Goal: Register for event/course

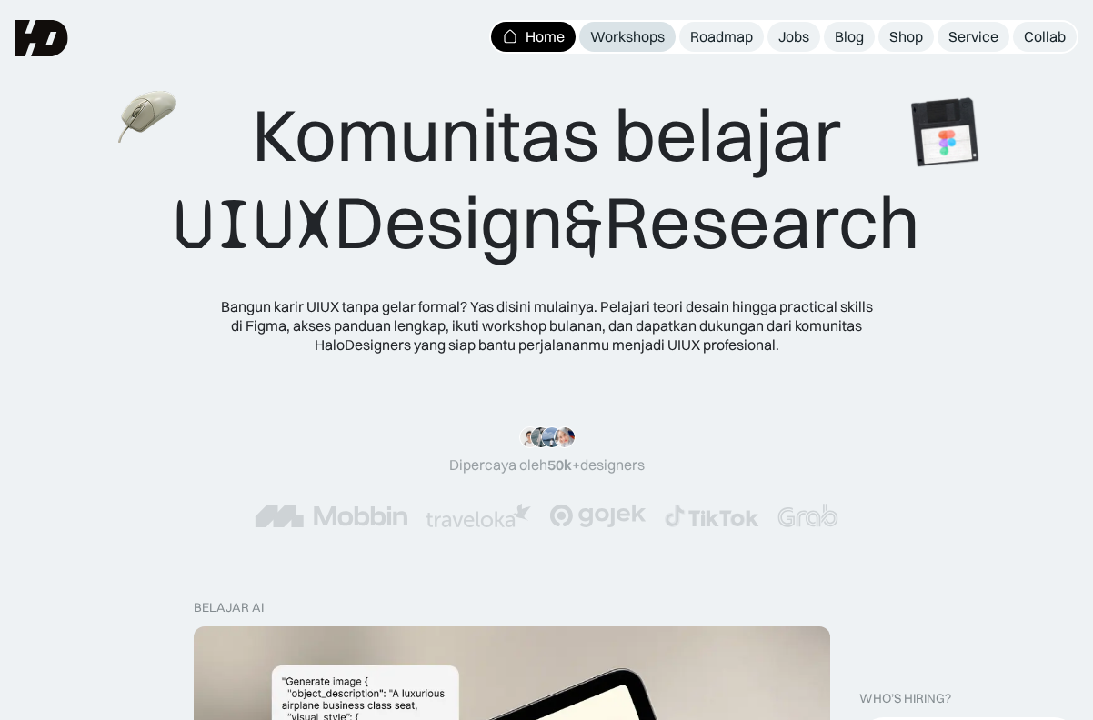
click at [641, 38] on div "Workshops" at bounding box center [627, 36] width 75 height 19
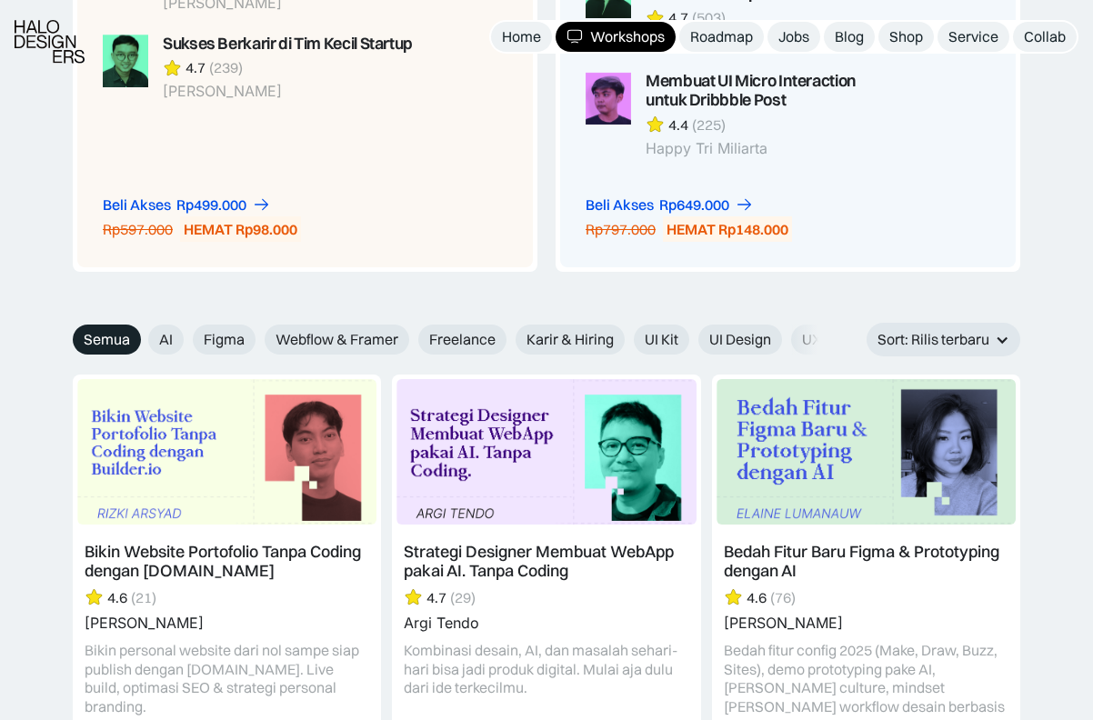
scroll to position [1816, 0]
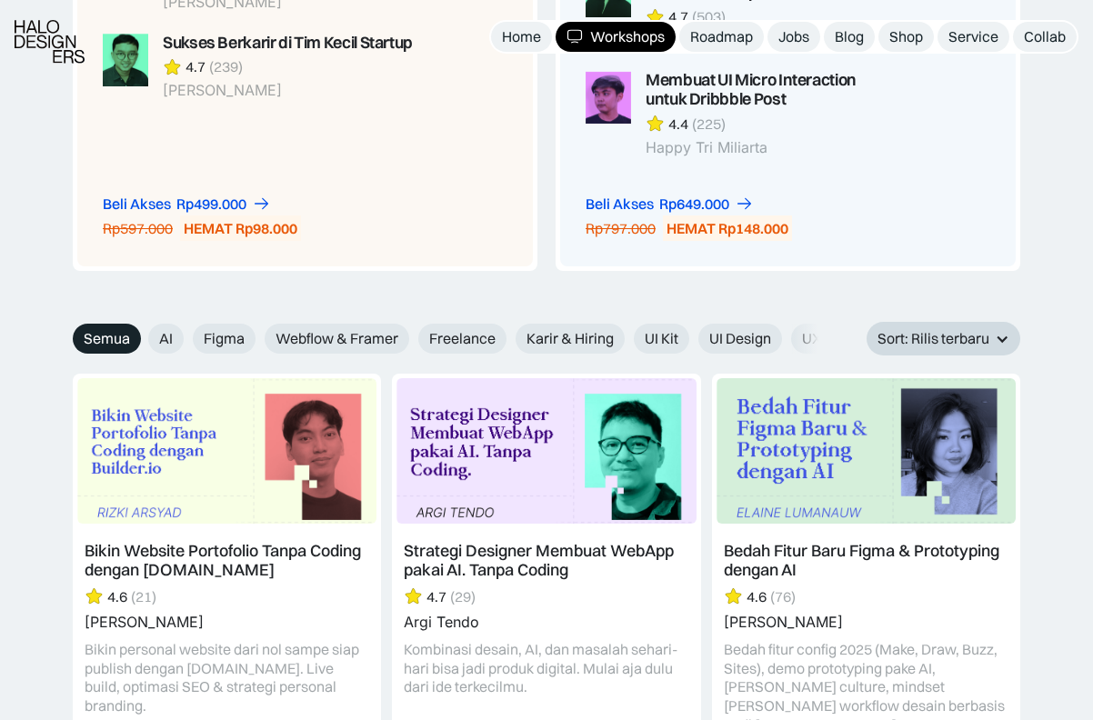
click at [915, 334] on div "Sort: Rilis terbaru" at bounding box center [933, 338] width 112 height 19
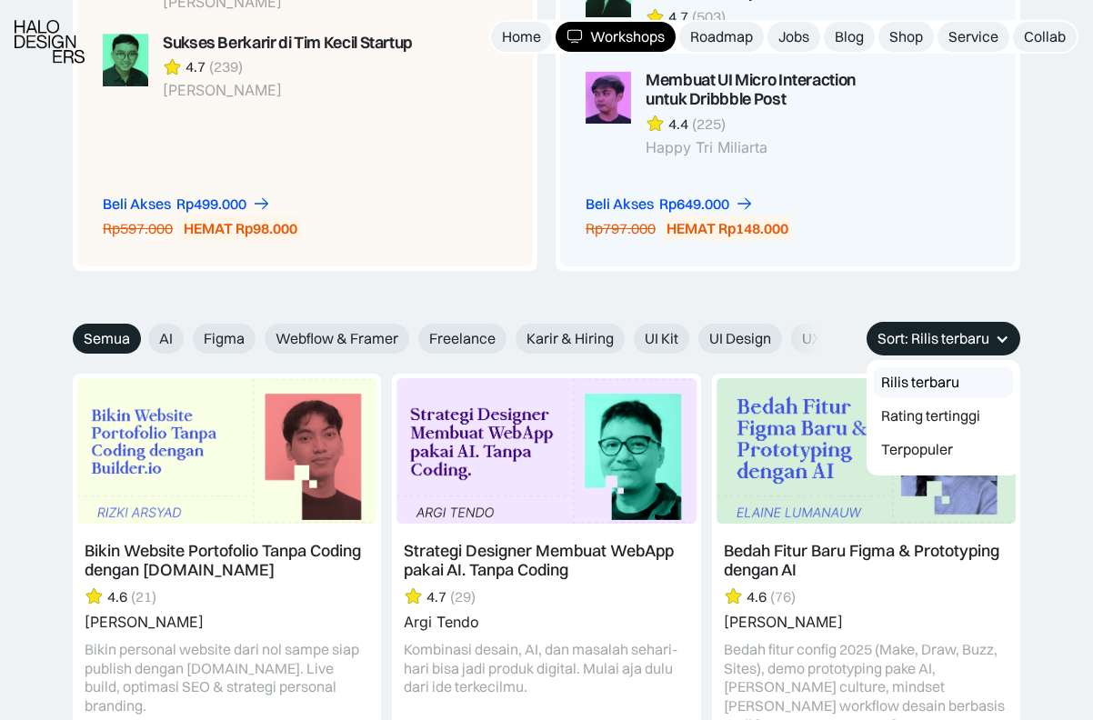
click at [916, 334] on div "Sort: Rilis terbaru" at bounding box center [933, 338] width 112 height 19
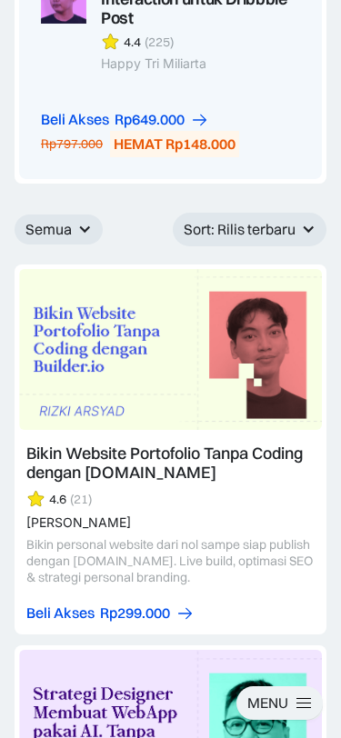
scroll to position [2501, 0]
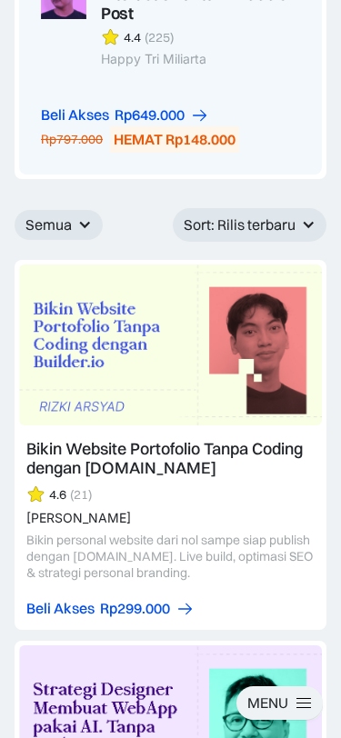
click at [55, 215] on div "Semua" at bounding box center [48, 224] width 46 height 19
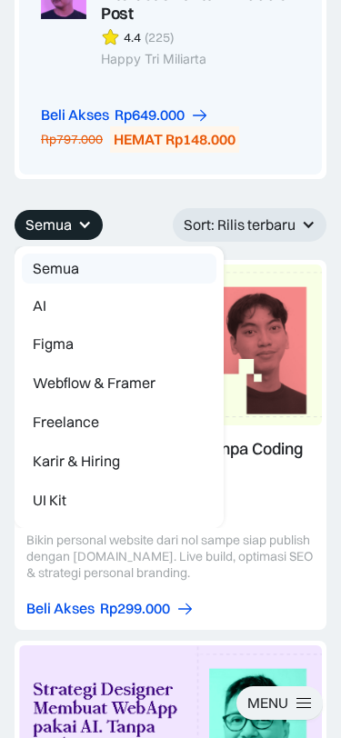
click at [59, 215] on div "Semua" at bounding box center [48, 224] width 46 height 19
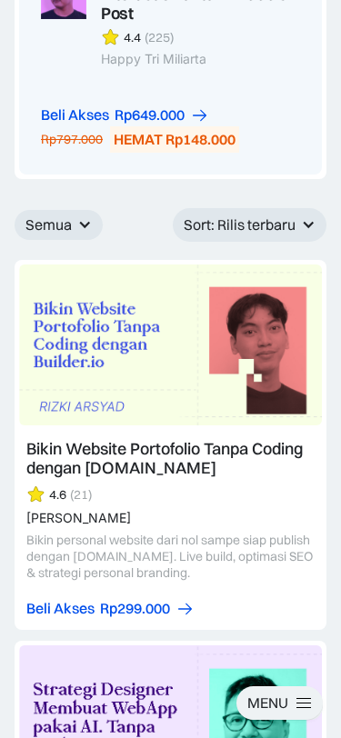
click at [205, 215] on div "Sort: Rilis terbaru" at bounding box center [240, 224] width 112 height 19
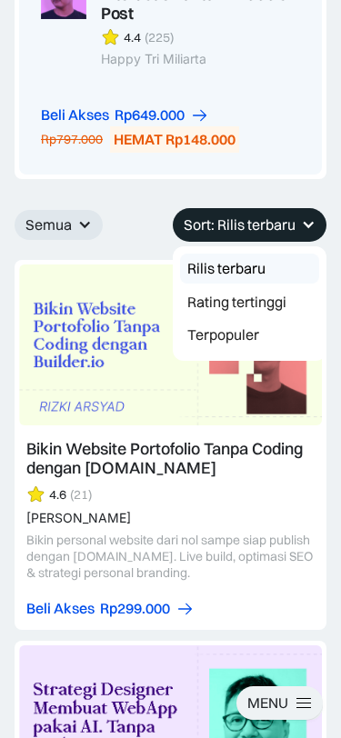
click at [205, 215] on div "Sort: Rilis terbaru" at bounding box center [240, 224] width 112 height 19
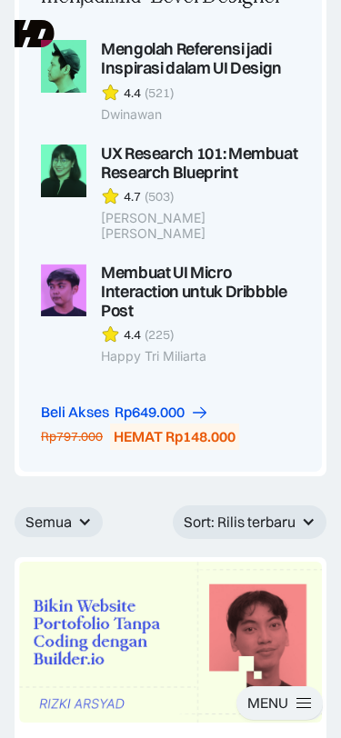
scroll to position [2200, 0]
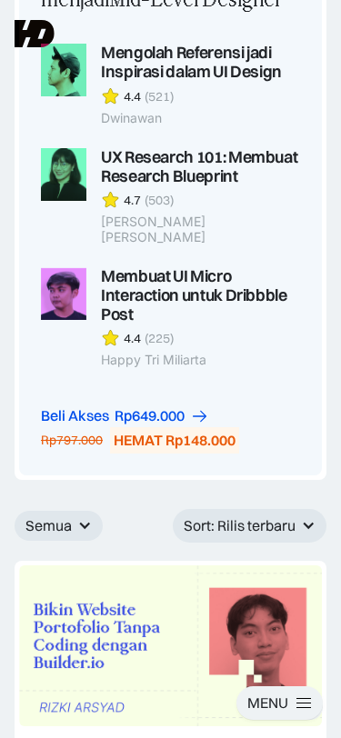
click at [82, 518] on div at bounding box center [84, 525] width 15 height 15
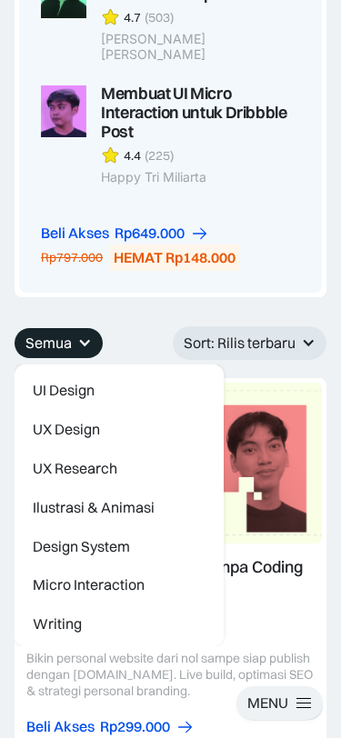
scroll to position [2530, 0]
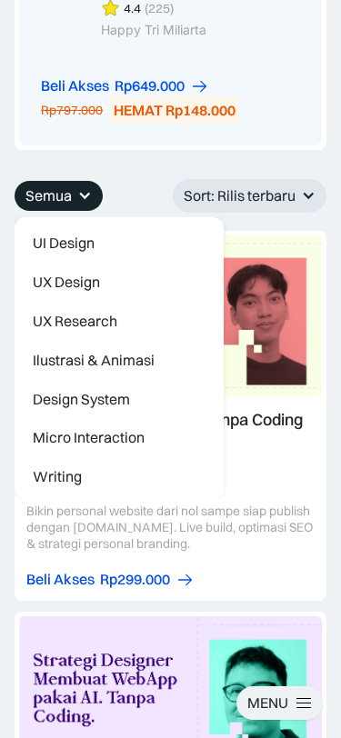
click at [74, 181] on div "Semua" at bounding box center [59, 196] width 88 height 30
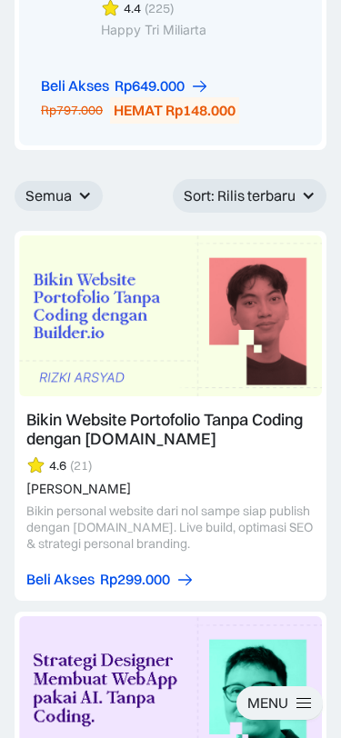
click at [191, 186] on div "Sort: Rilis terbaru" at bounding box center [240, 195] width 112 height 19
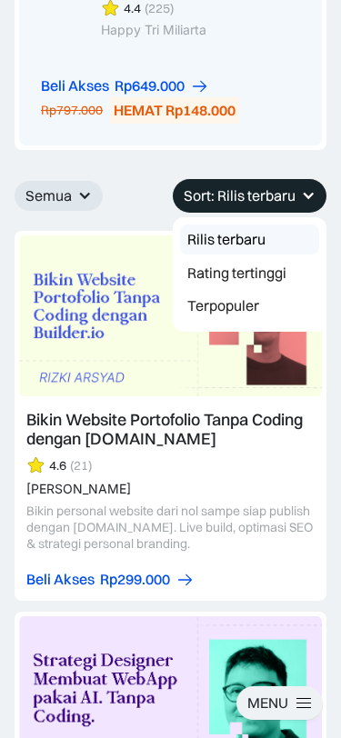
click at [192, 186] on div "Sort: Rilis terbaru" at bounding box center [240, 195] width 112 height 19
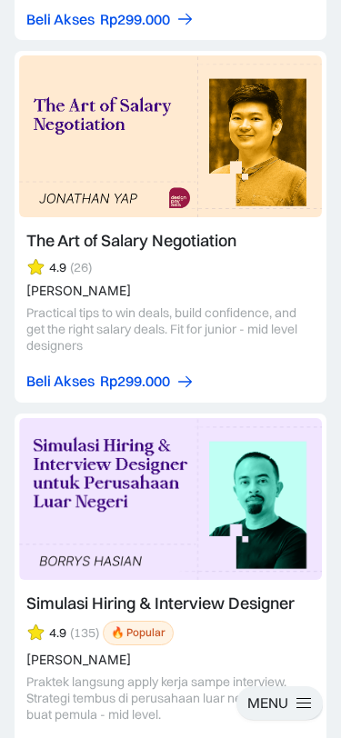
scroll to position [6564, 0]
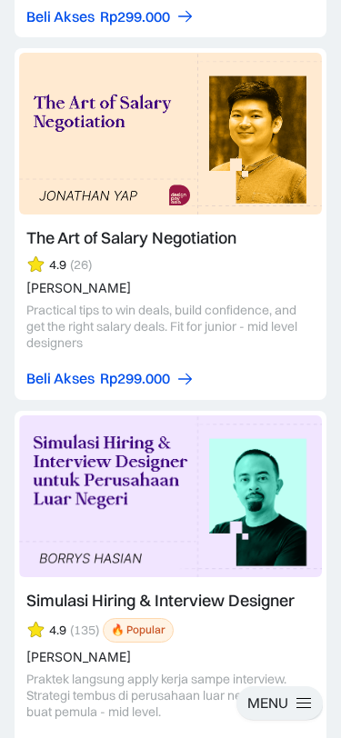
click at [277, 705] on div "MENU" at bounding box center [267, 703] width 41 height 19
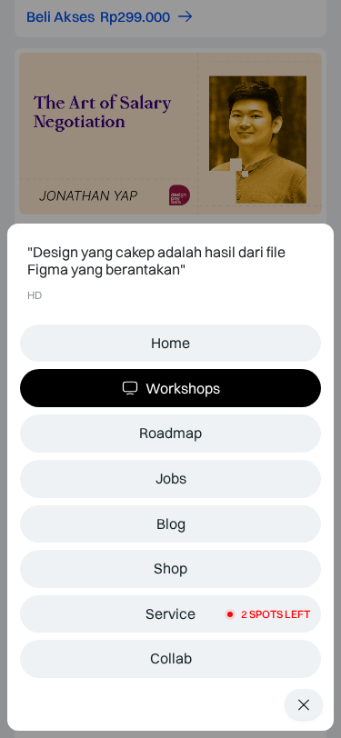
click at [304, 705] on div at bounding box center [303, 704] width 11 height 11
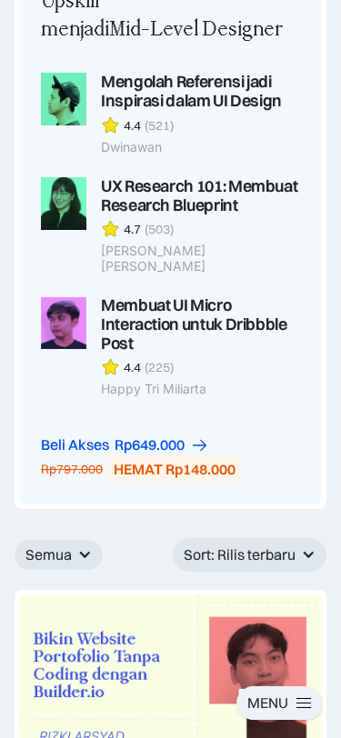
scroll to position [2172, 0]
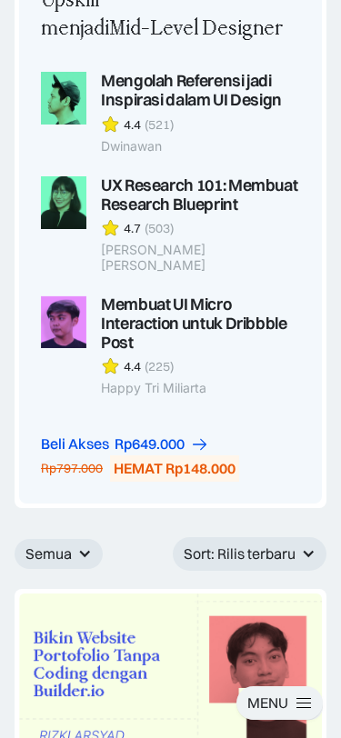
click at [67, 545] on div "Semua" at bounding box center [48, 554] width 46 height 19
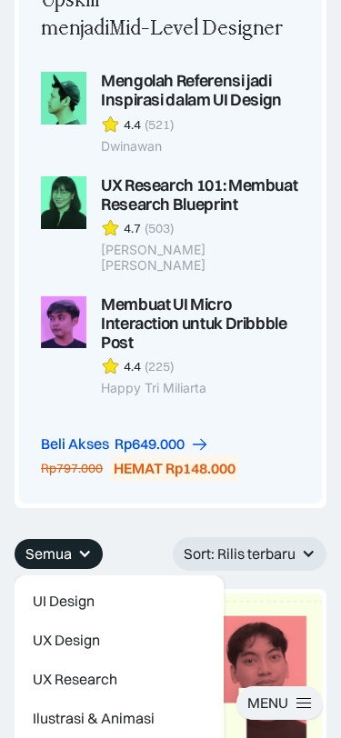
click at [67, 545] on div "Semua" at bounding box center [48, 554] width 46 height 19
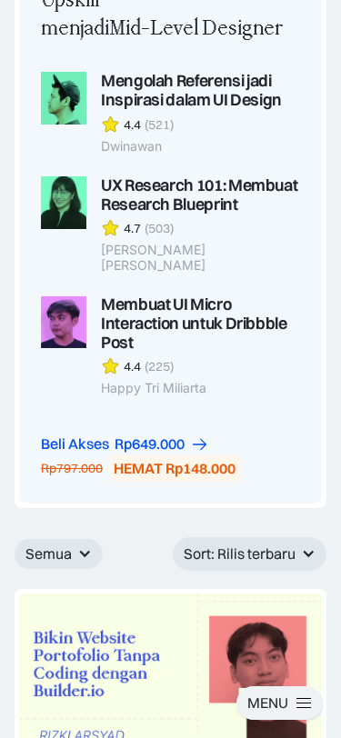
click at [232, 545] on div "Sort: Rilis terbaru" at bounding box center [240, 554] width 112 height 19
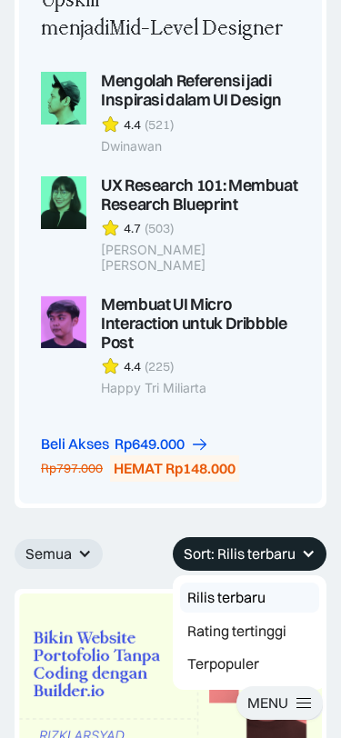
click at [232, 545] on div "Sort: Rilis terbaru" at bounding box center [240, 554] width 112 height 19
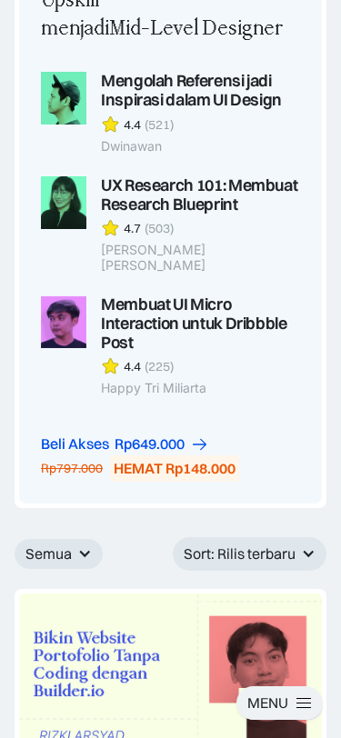
click at [93, 539] on div "Semua" at bounding box center [59, 554] width 88 height 30
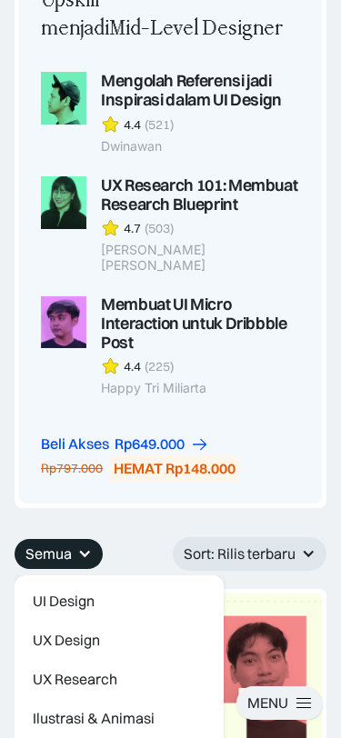
click at [93, 539] on div "Semua" at bounding box center [59, 554] width 88 height 30
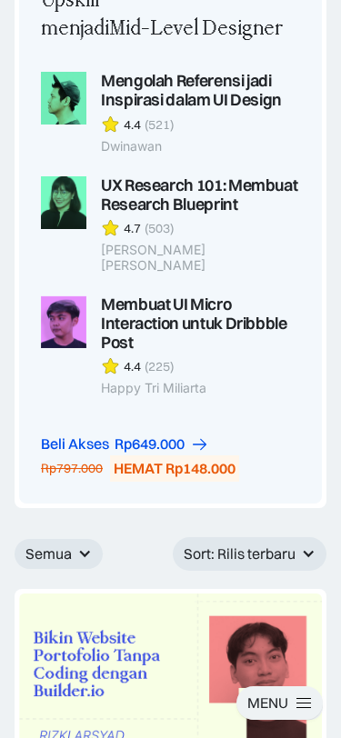
click at [227, 545] on div "Sort: Rilis terbaru" at bounding box center [240, 554] width 112 height 19
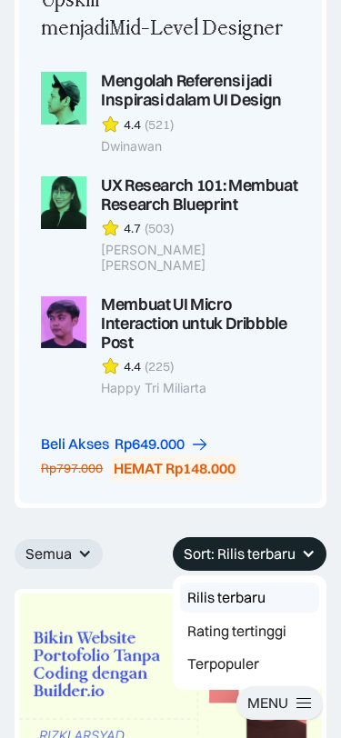
click at [230, 545] on div "Sort: Rilis terbaru" at bounding box center [240, 554] width 112 height 19
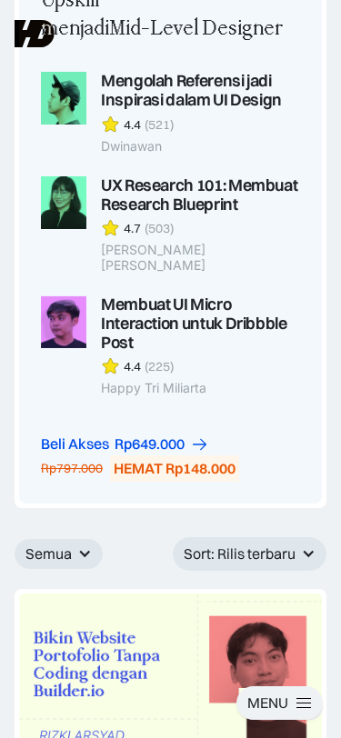
scroll to position [2167, 0]
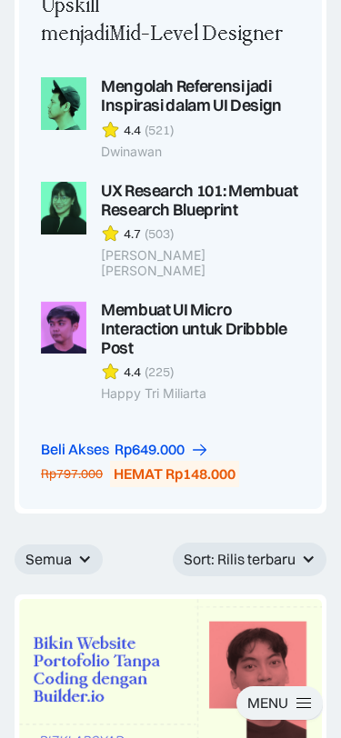
click at [65, 550] on div "Semua" at bounding box center [48, 559] width 46 height 19
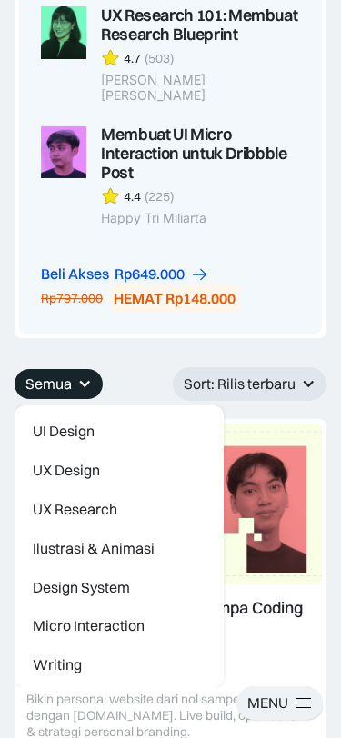
scroll to position [2395, 0]
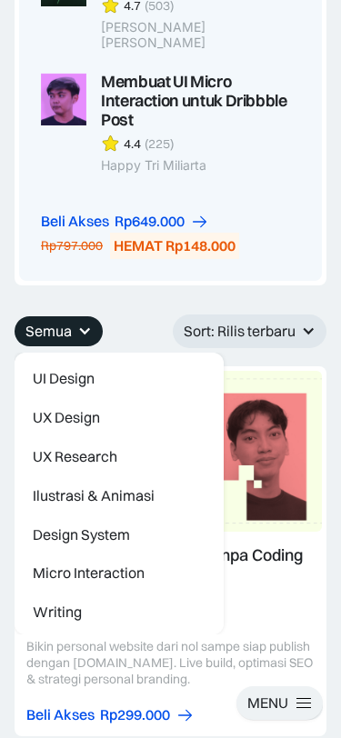
click at [137, 315] on div "Semua Semua AI Figma Webflow & Framer Freelance Karir & Hiring UI Kit UI Design…" at bounding box center [171, 332] width 312 height 34
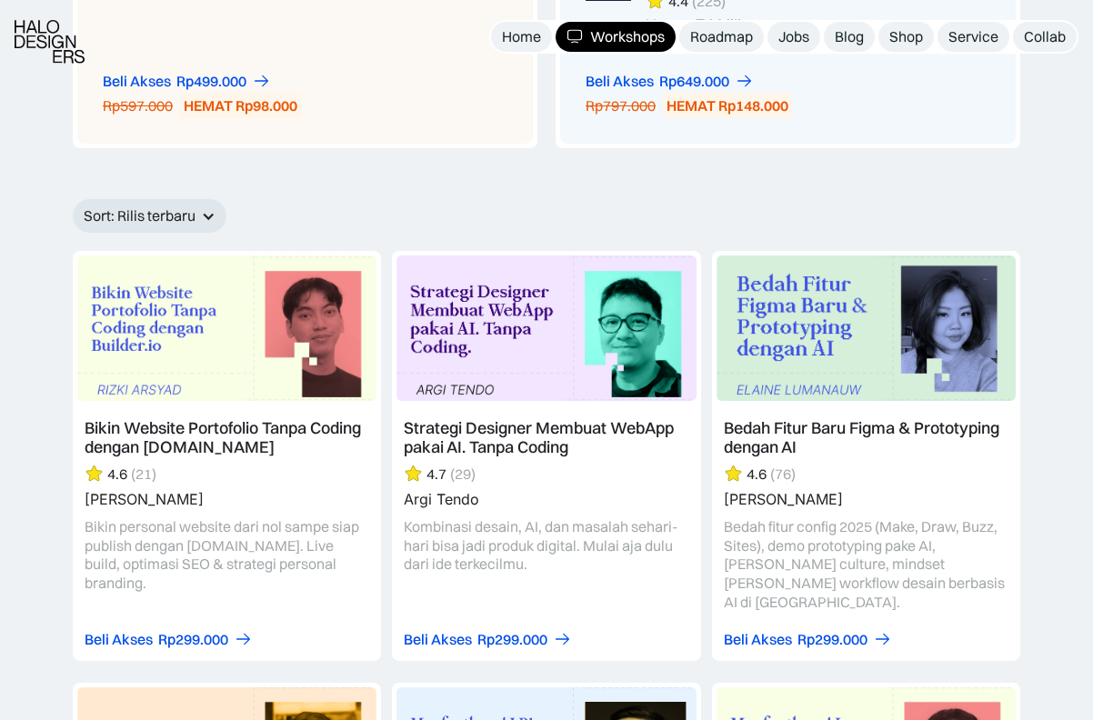
scroll to position [1947, 0]
